Goal: Transaction & Acquisition: Purchase product/service

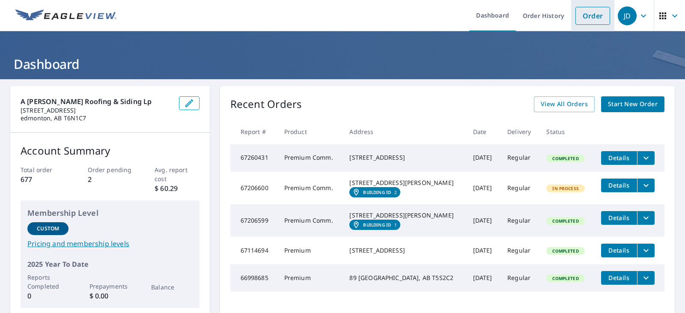
click at [588, 13] on link "Order" at bounding box center [592, 16] width 35 height 18
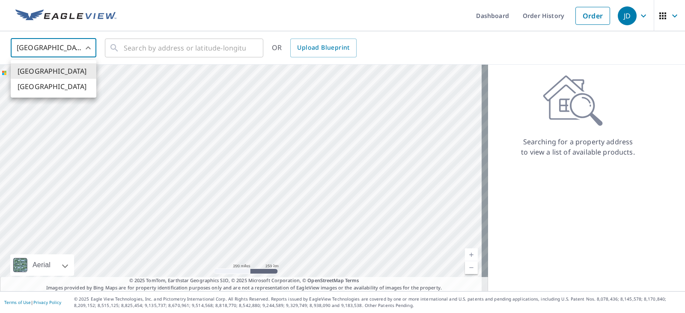
click at [87, 53] on body "JD JD Dashboard Order History Order JD United States US ​ ​ OR Upload Blueprint…" at bounding box center [342, 156] width 685 height 313
click at [55, 86] on li "[GEOGRAPHIC_DATA]" at bounding box center [54, 86] width 86 height 15
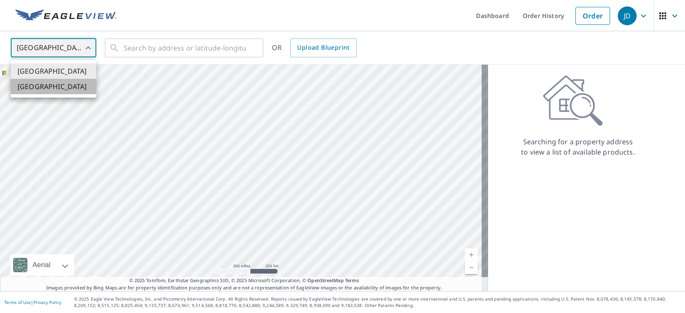
type input "CA"
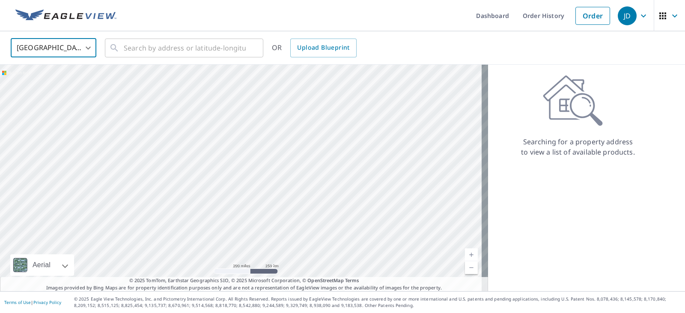
click at [146, 64] on div "Canada CA ​ ​ OR Upload Blueprint" at bounding box center [342, 47] width 685 height 33
click at [146, 56] on input "text" at bounding box center [185, 48] width 122 height 24
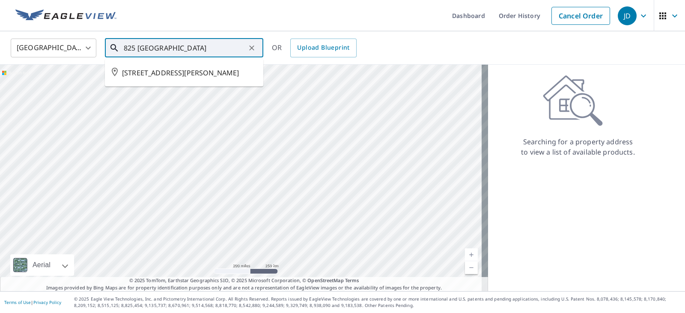
click at [148, 66] on li "[STREET_ADDRESS][PERSON_NAME]" at bounding box center [184, 72] width 158 height 21
type input "[STREET_ADDRESS][PERSON_NAME]"
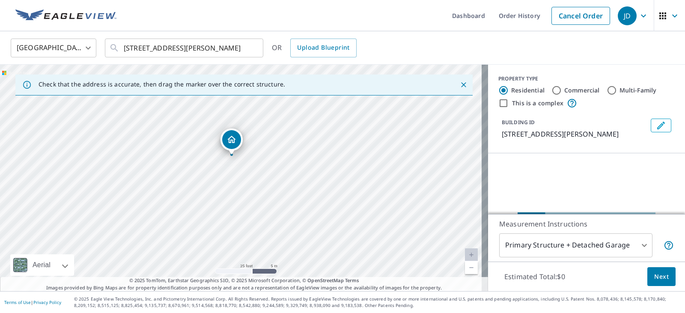
drag, startPoint x: 139, startPoint y: 158, endPoint x: 270, endPoint y: 177, distance: 131.8
click at [270, 177] on div "[STREET_ADDRESS][PERSON_NAME]" at bounding box center [244, 178] width 488 height 226
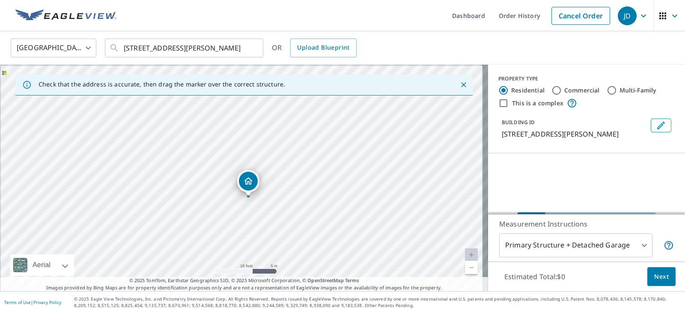
drag, startPoint x: 208, startPoint y: 140, endPoint x: 216, endPoint y: 183, distance: 43.1
click at [216, 183] on div "[STREET_ADDRESS][PERSON_NAME]" at bounding box center [244, 178] width 488 height 226
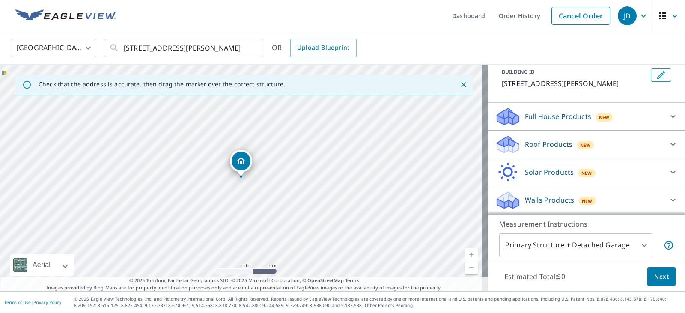
click at [578, 121] on p "Full House Products" at bounding box center [558, 116] width 66 height 10
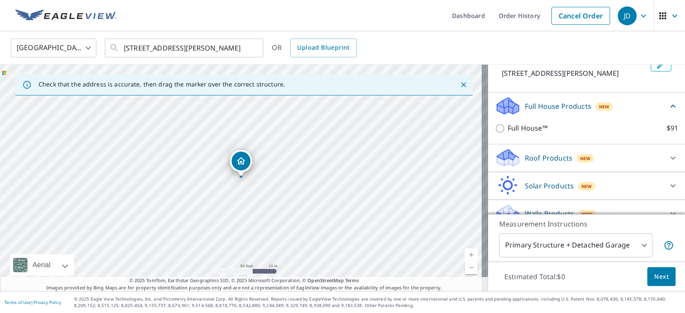
click at [573, 111] on p "Full House Products" at bounding box center [558, 106] width 66 height 10
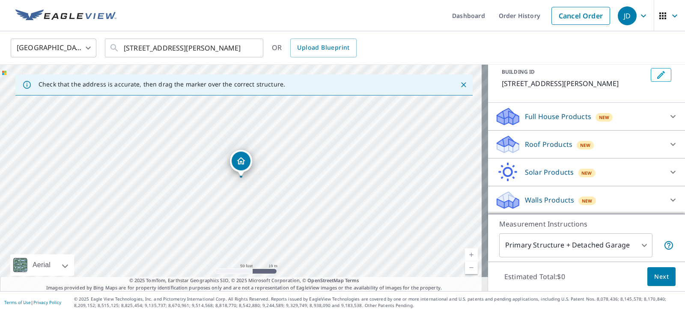
click at [564, 139] on p "Roof Products" at bounding box center [548, 144] width 47 height 10
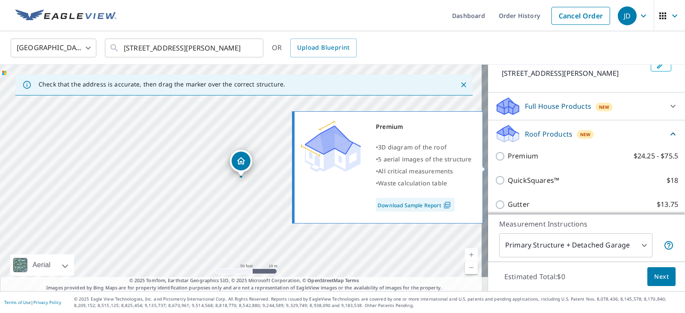
click at [540, 161] on label "Premium $24.25 - $75.5" at bounding box center [592, 156] width 170 height 11
click at [507, 161] on input "Premium $24.25 - $75.5" at bounding box center [501, 156] width 13 height 10
checkbox input "true"
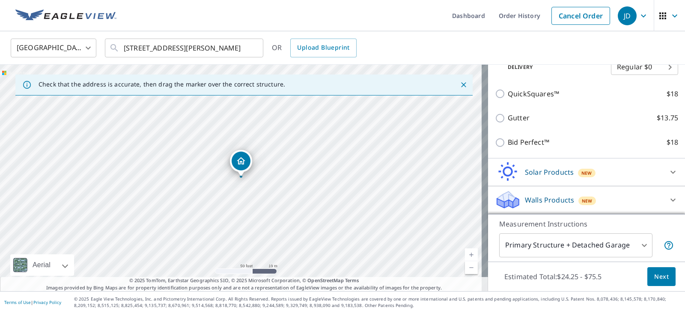
scroll to position [190, 0]
click at [658, 274] on span "Next" at bounding box center [661, 276] width 15 height 11
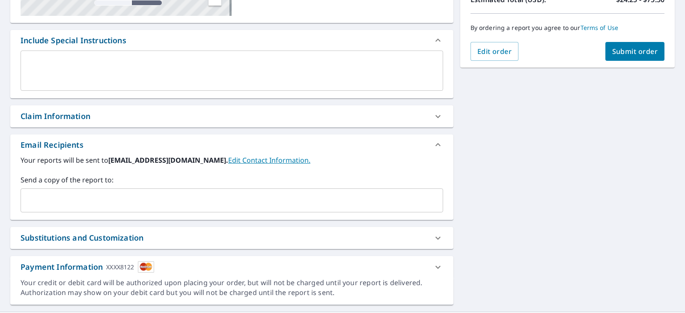
scroll to position [214, 0]
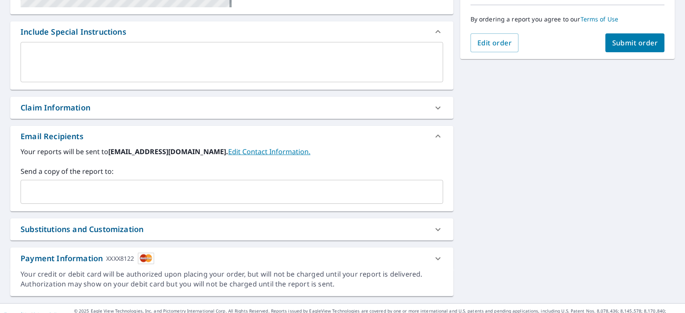
click at [98, 178] on div "Send a copy of the report to: ​" at bounding box center [232, 185] width 422 height 38
click at [98, 181] on div "​" at bounding box center [232, 192] width 422 height 24
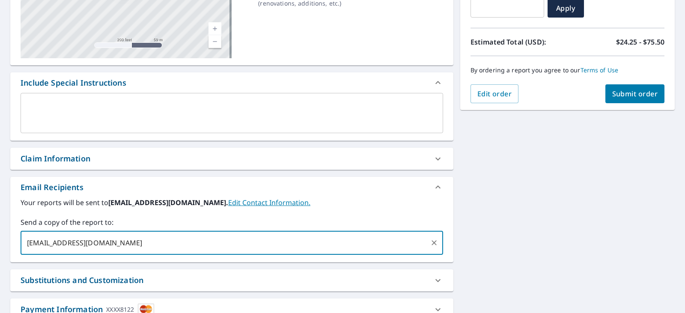
scroll to position [226, 0]
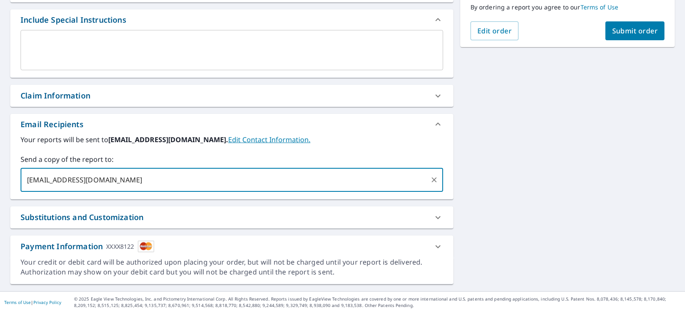
click at [198, 185] on input "[EMAIL_ADDRESS][DOMAIN_NAME]" at bounding box center [225, 180] width 402 height 16
type input "[EMAIL_ADDRESS][DOMAIN_NAME]"
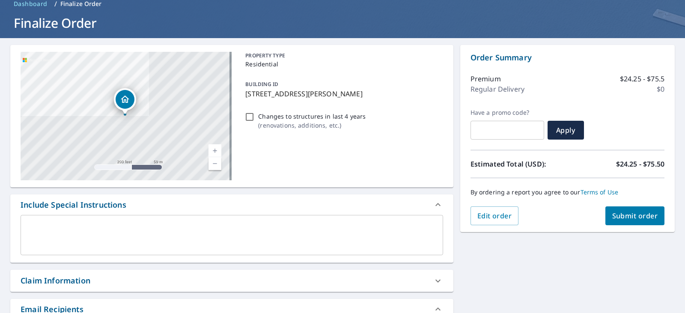
scroll to position [86, 0]
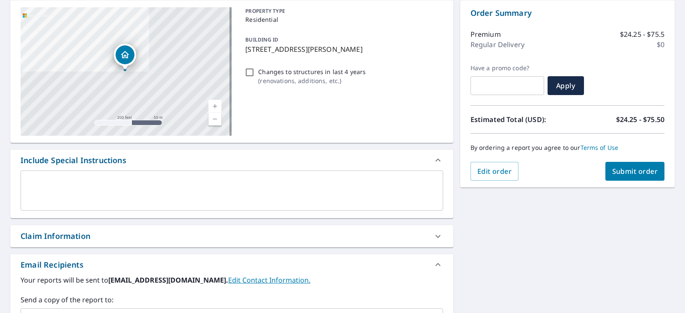
click at [623, 160] on div "By ordering a report you agree to our Terms of Use" at bounding box center [567, 147] width 194 height 28
click at [622, 178] on button "Submit order" at bounding box center [634, 171] width 59 height 19
